Goal: Navigation & Orientation: Find specific page/section

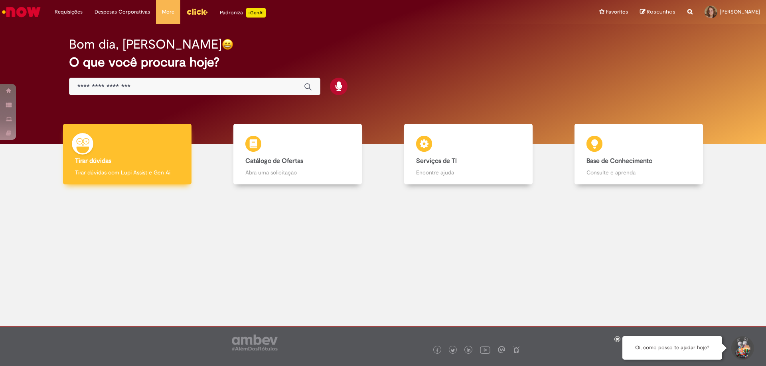
click at [97, 157] on b "Tirar dúvidas" at bounding box center [93, 161] width 36 height 8
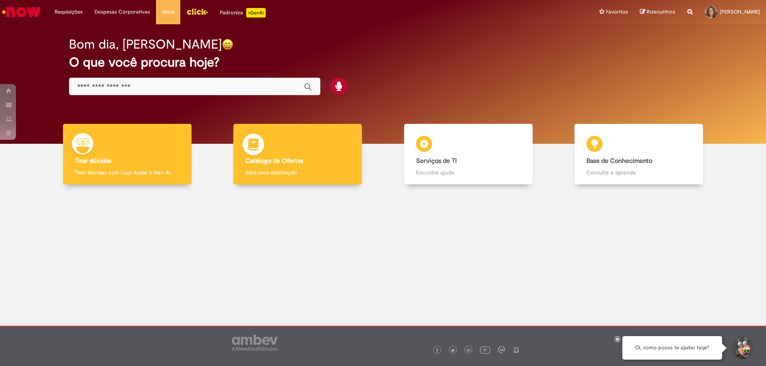
click at [301, 139] on div "Catálogo de Ofertas Catálogo de Ofertas Abra uma solicitação" at bounding box center [297, 154] width 128 height 61
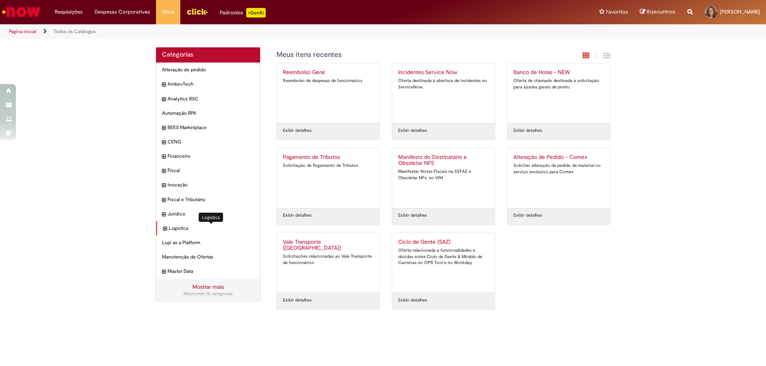
click at [195, 228] on span "Logistica Itens" at bounding box center [211, 228] width 85 height 7
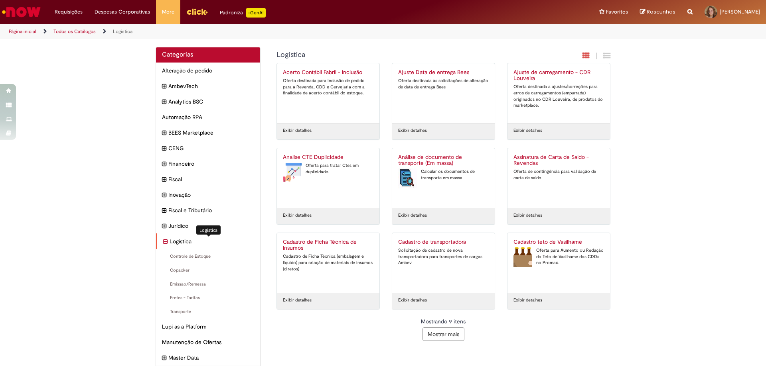
click at [201, 246] on span "Logistica Itens" at bounding box center [211, 242] width 85 height 8
click at [73, 32] on link "Todos os Catálogos" at bounding box center [74, 31] width 42 height 6
click at [22, 33] on link "Página inicial" at bounding box center [23, 31] width 28 height 6
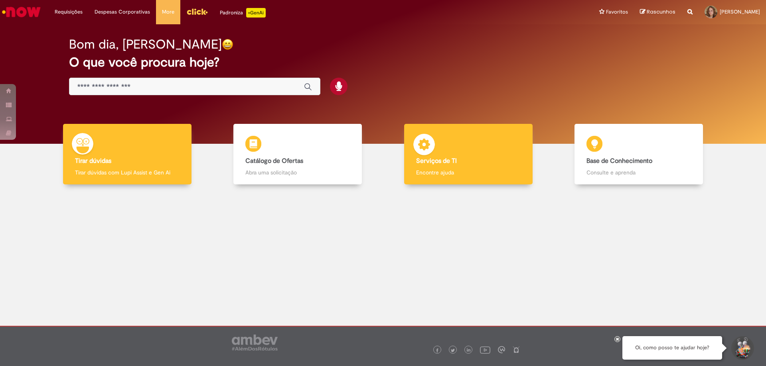
click at [445, 132] on div "Serviços de TI Serviços de TI Encontre ajuda" at bounding box center [468, 154] width 128 height 61
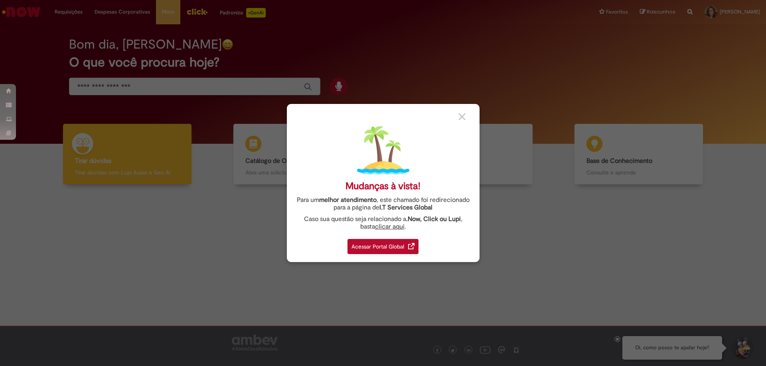
click at [366, 247] on div "Acessar Portal Global" at bounding box center [382, 246] width 71 height 15
